Goal: Check status: Check status

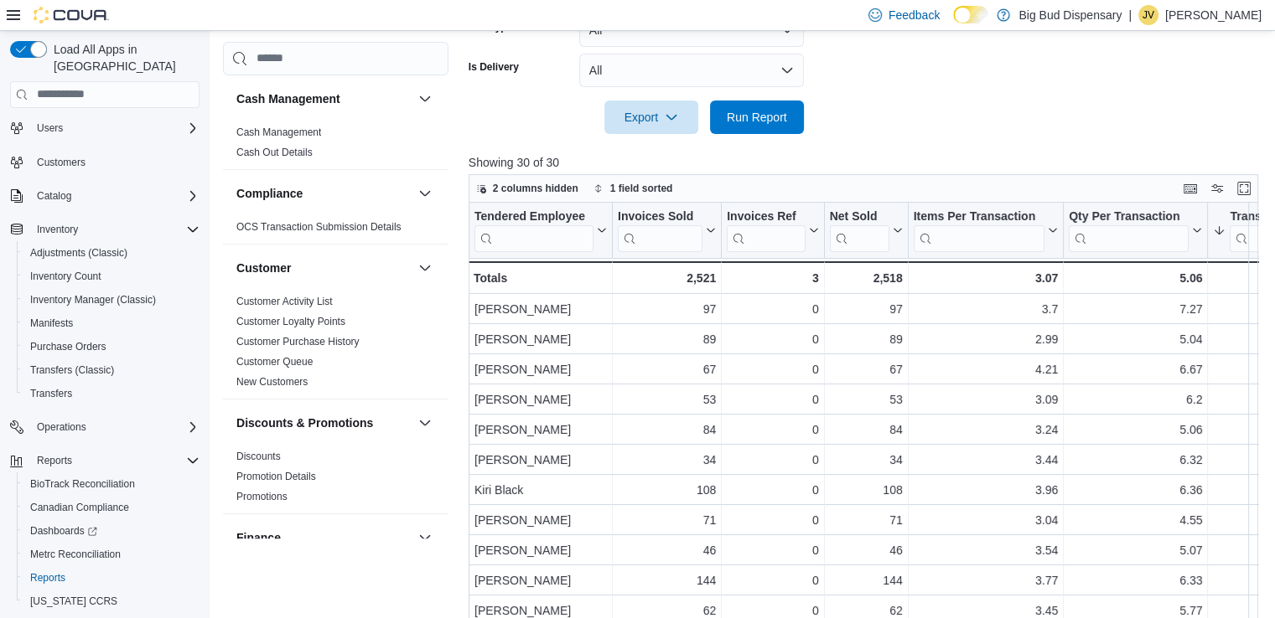
scroll to position [494, 0]
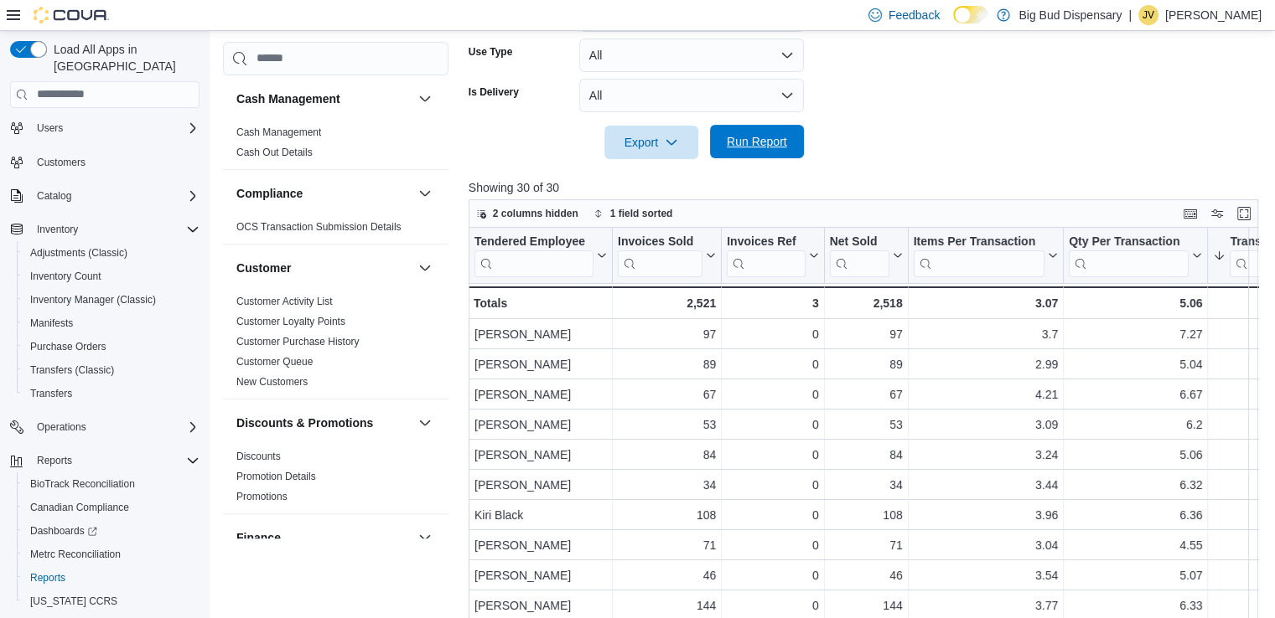
click at [771, 136] on span "Run Report" at bounding box center [757, 141] width 60 height 17
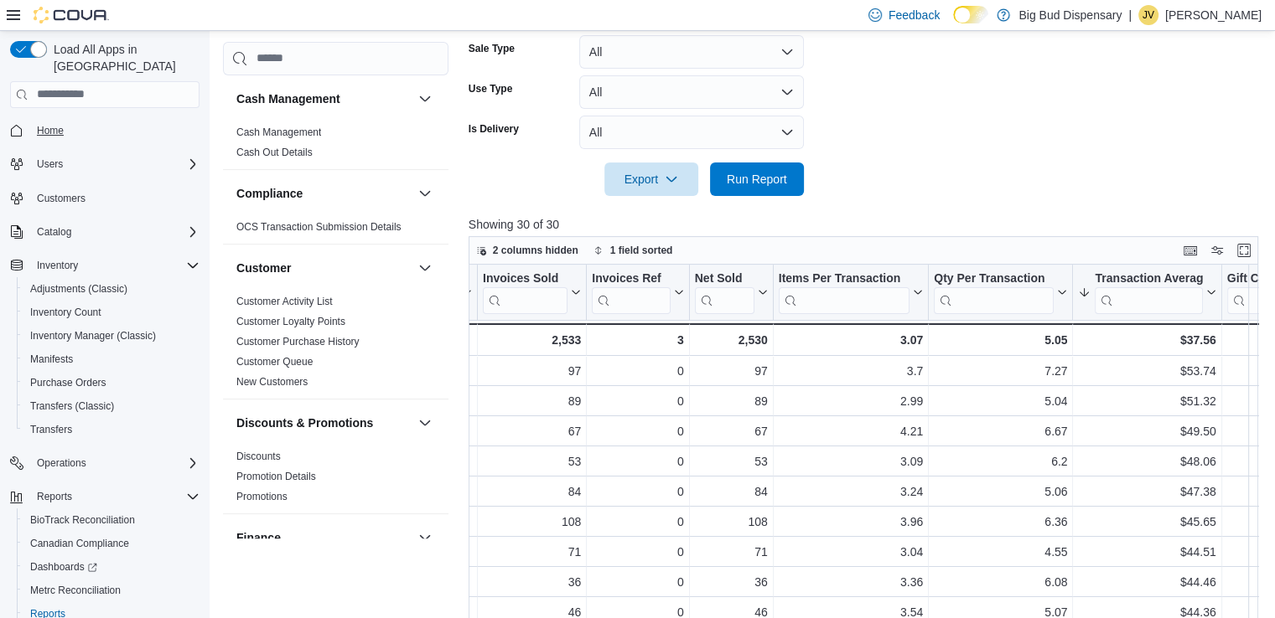
scroll to position [415, 0]
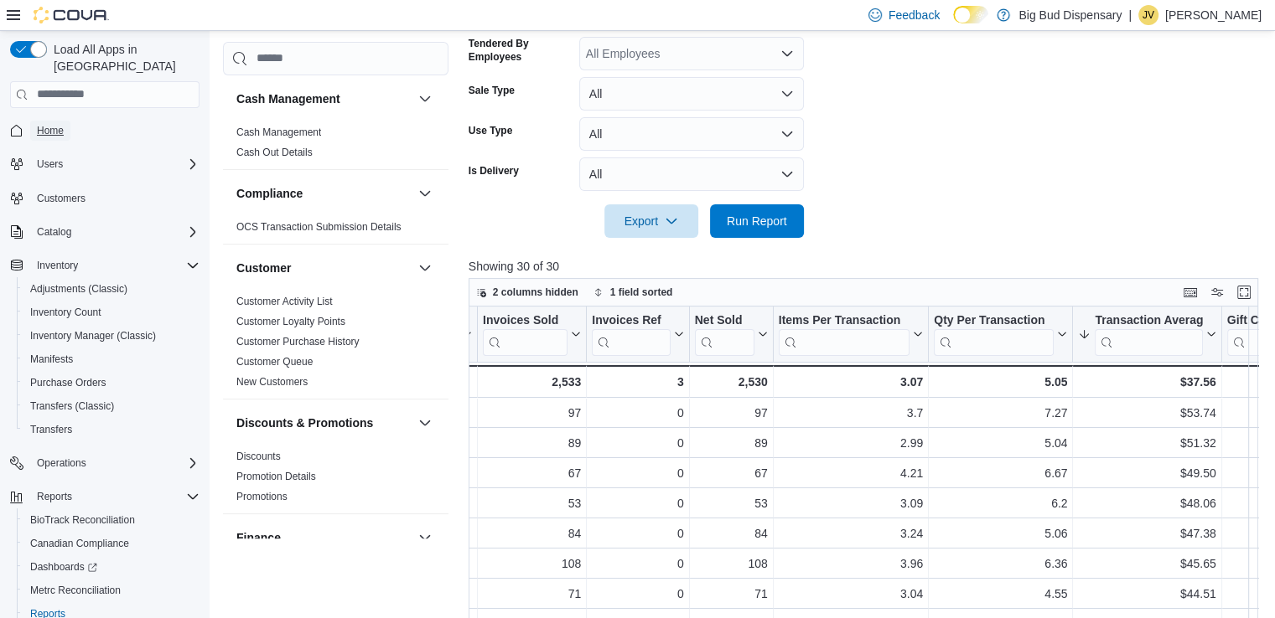
click at [60, 121] on span "Home" at bounding box center [50, 131] width 27 height 20
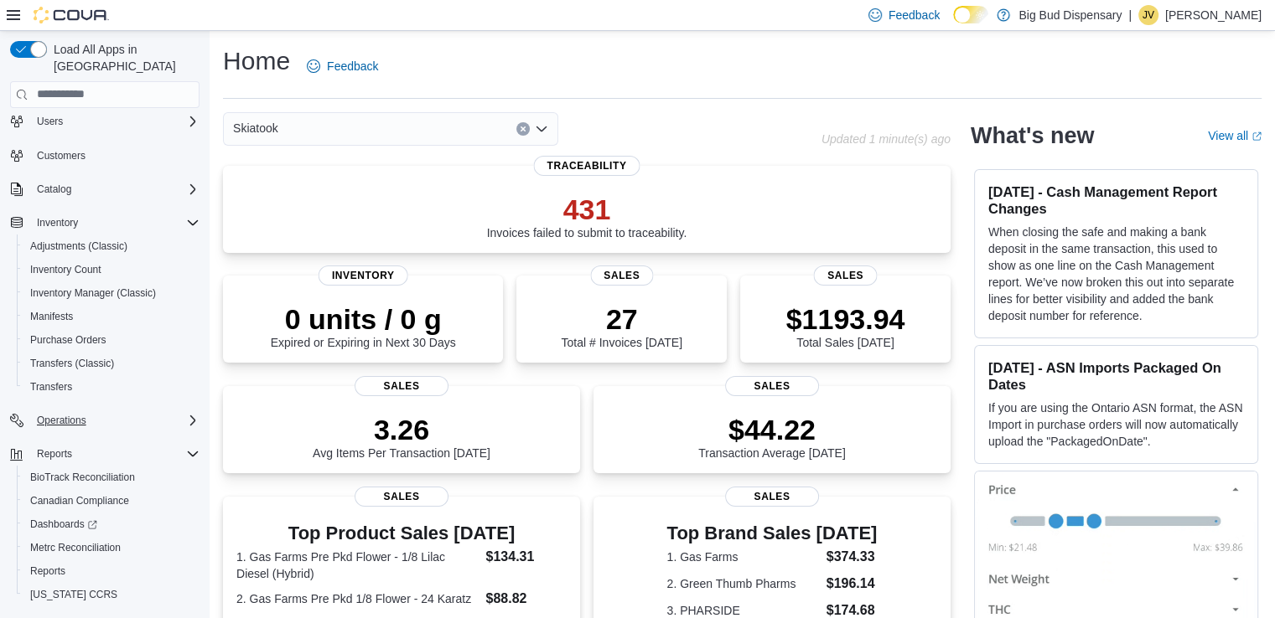
scroll to position [65, 0]
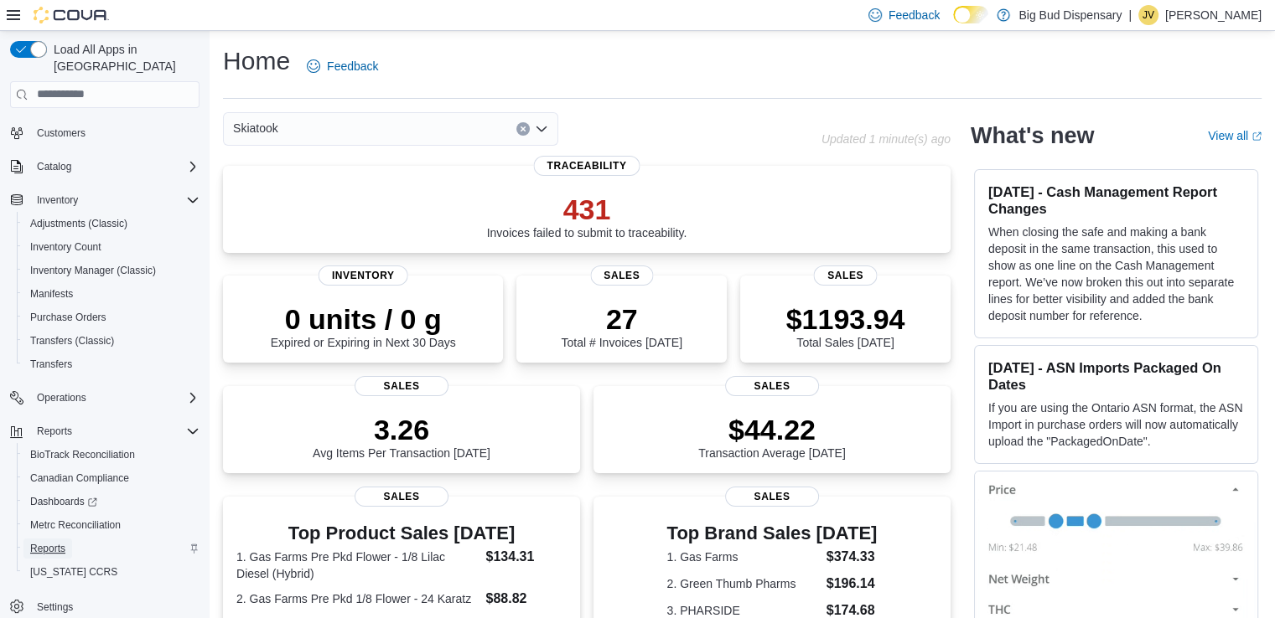
click at [47, 542] on span "Reports" at bounding box center [47, 548] width 35 height 13
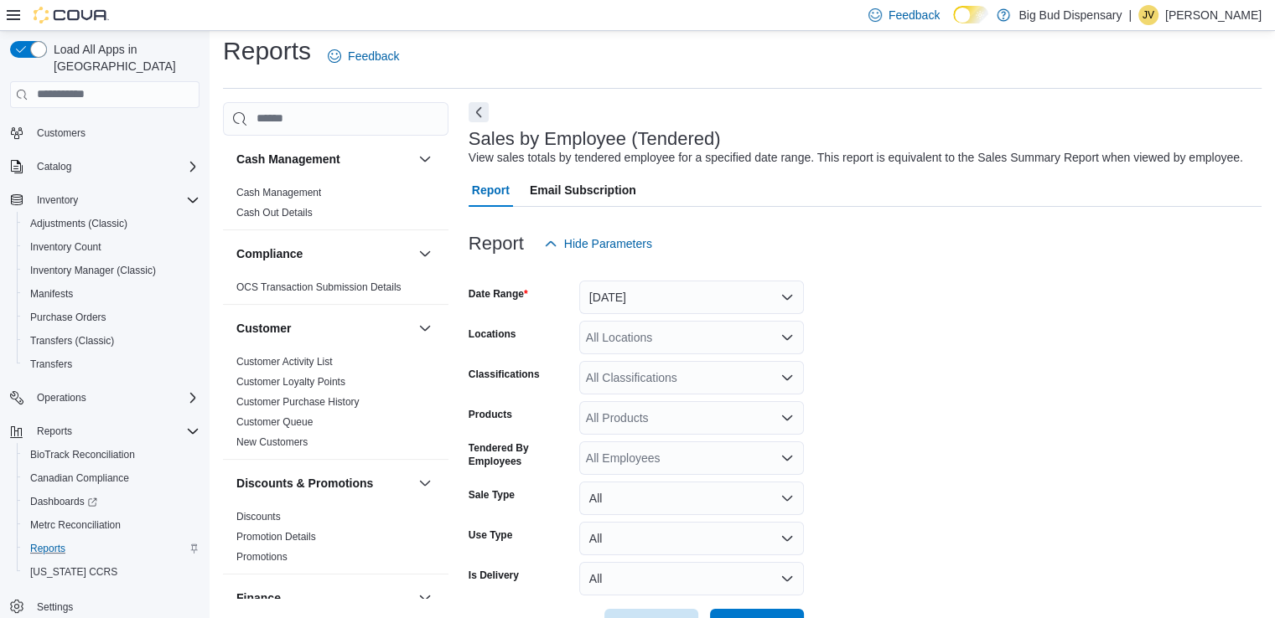
scroll to position [1224, 0]
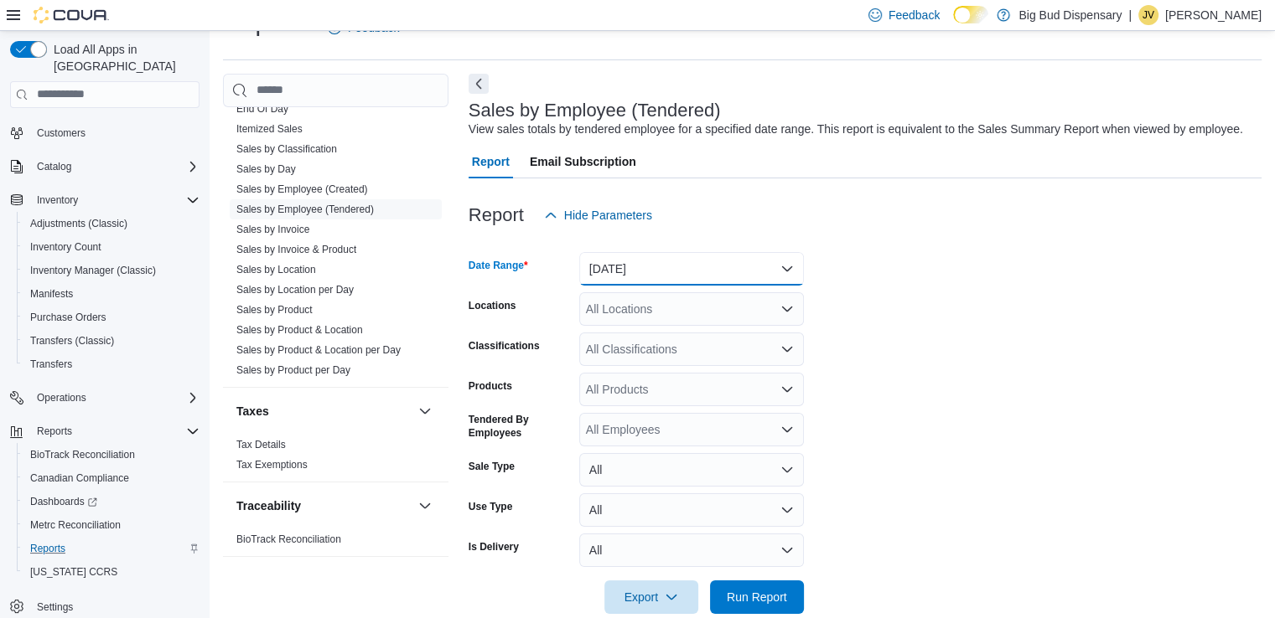
click at [670, 260] on button "[DATE]" at bounding box center [691, 269] width 225 height 34
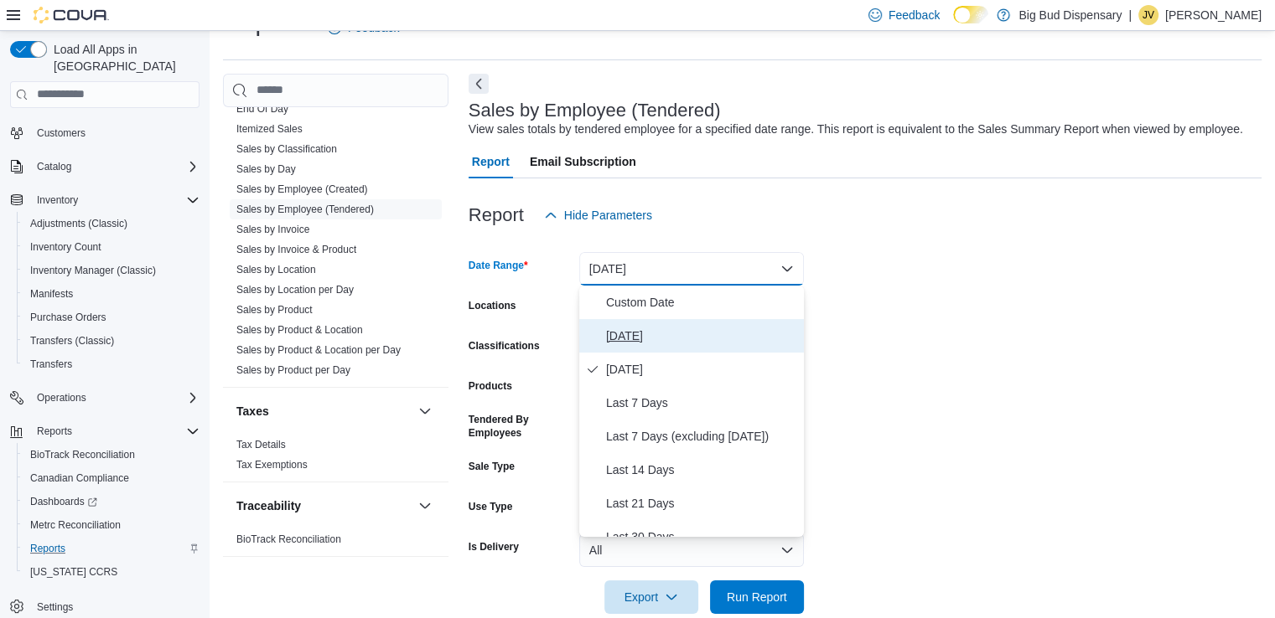
click at [640, 339] on span "[DATE]" at bounding box center [701, 336] width 191 height 20
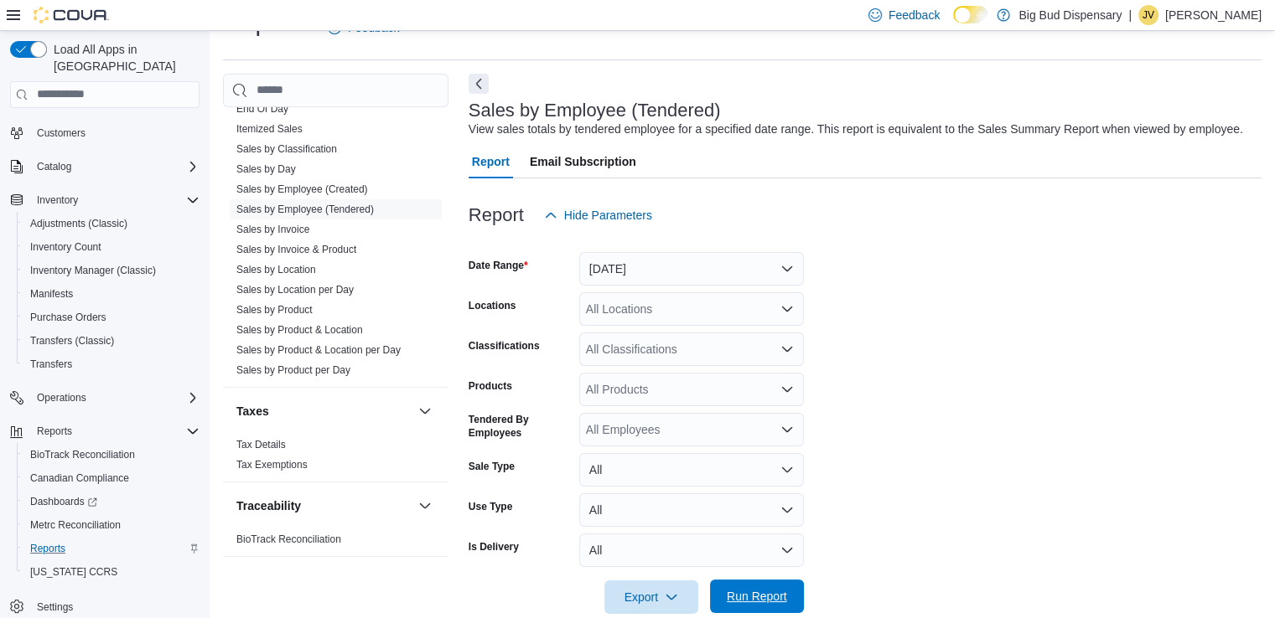
click at [747, 600] on span "Run Report" at bounding box center [757, 596] width 60 height 17
